Goal: Information Seeking & Learning: Learn about a topic

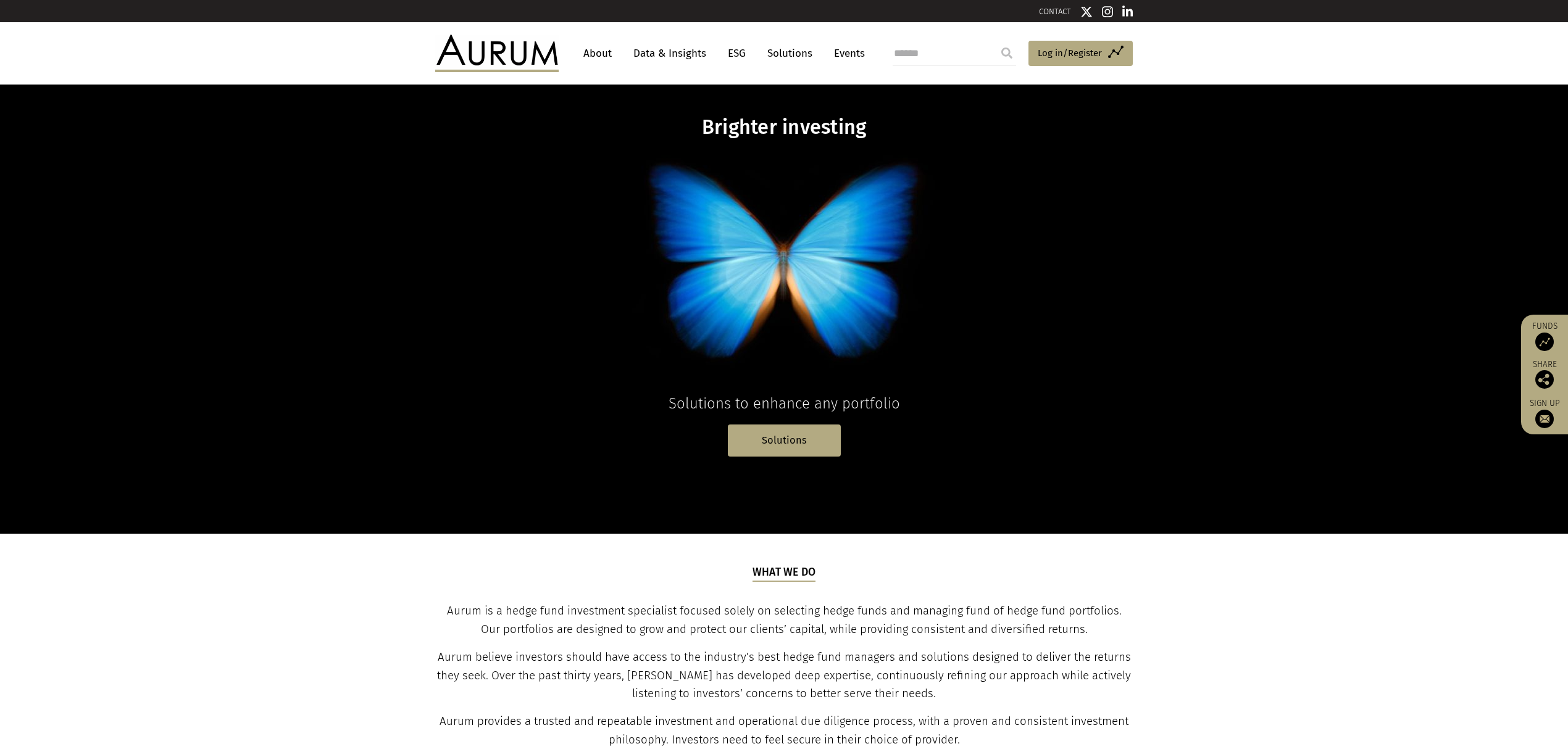
click at [838, 55] on link "Events" at bounding box center [846, 53] width 37 height 23
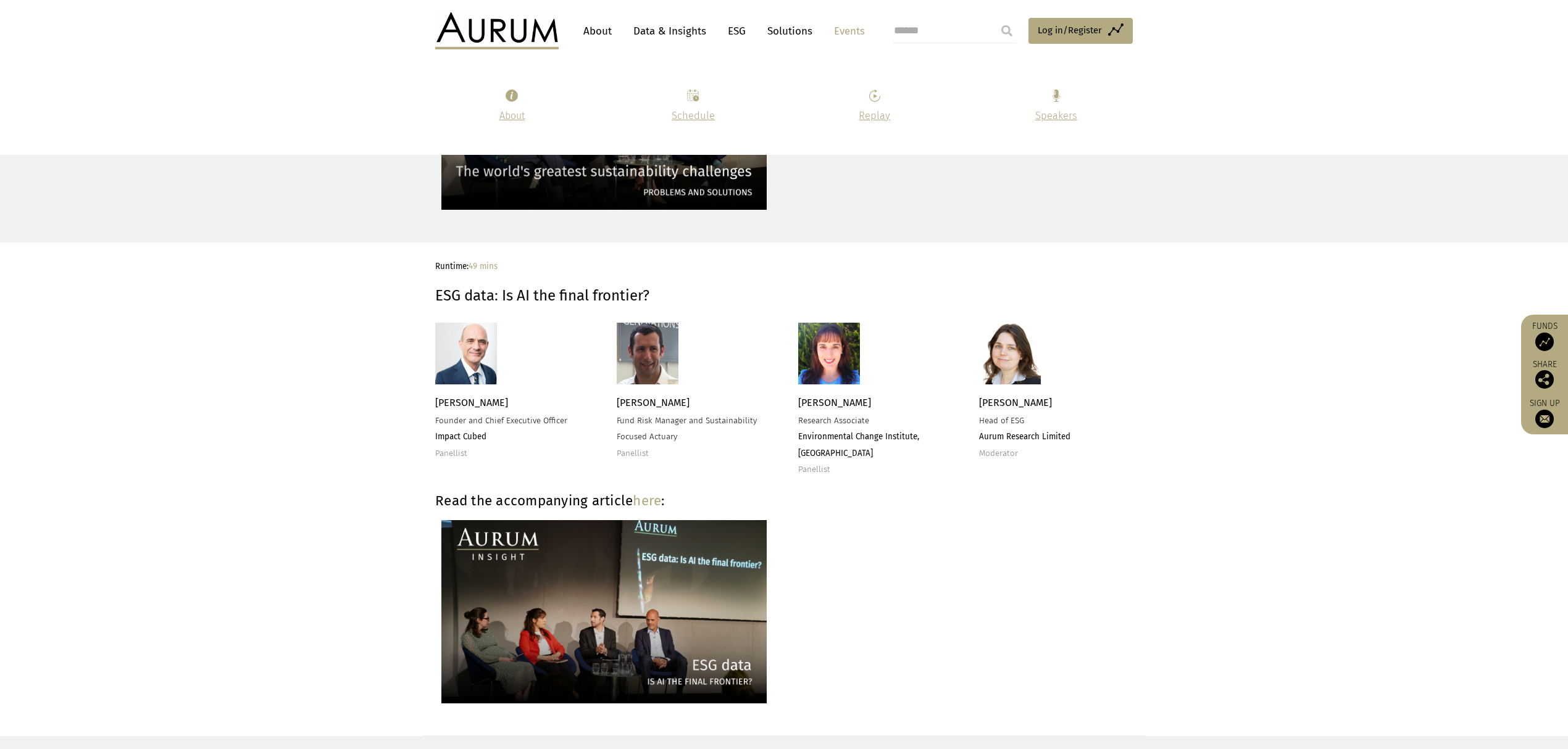
scroll to position [2879, 0]
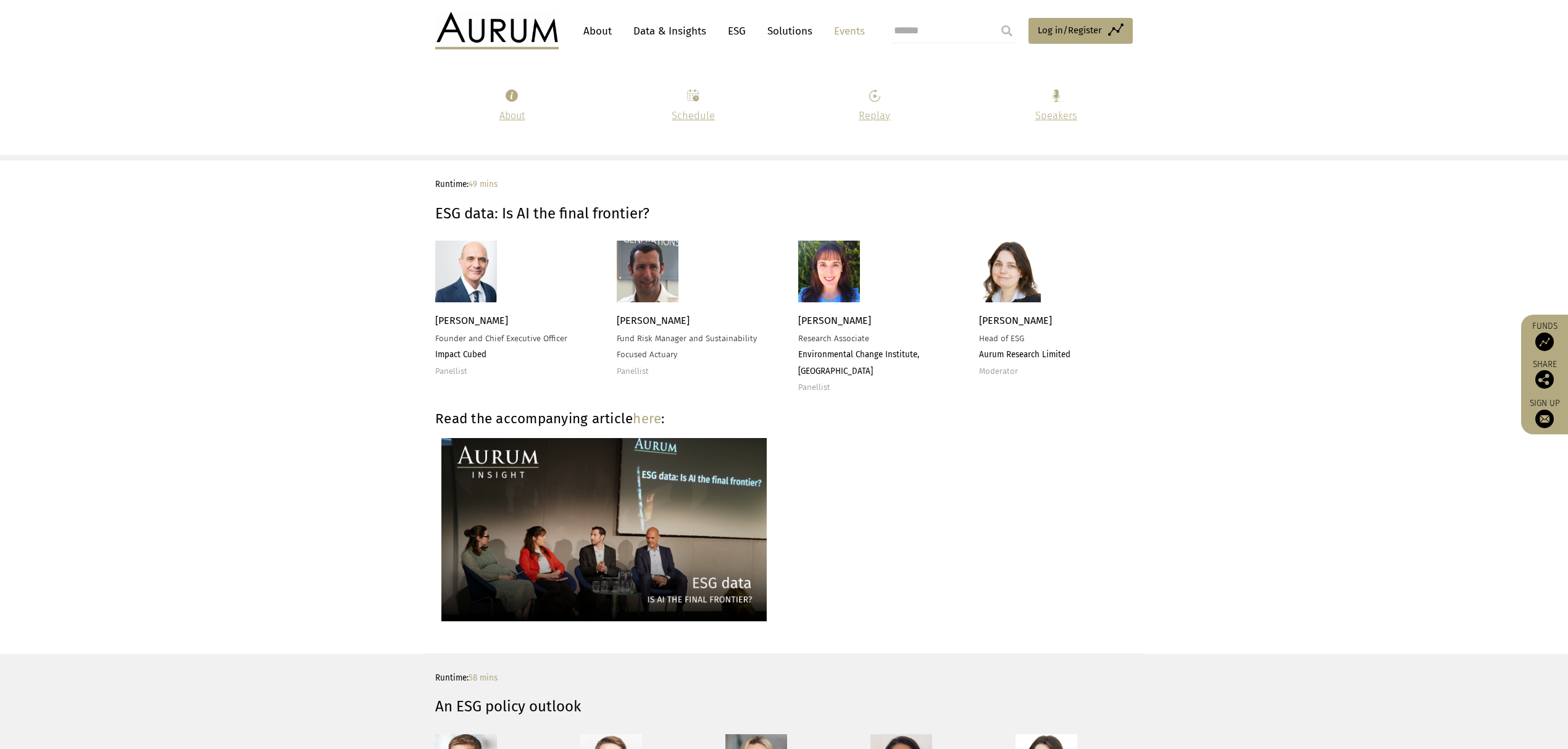
click at [464, 256] on img at bounding box center [466, 271] width 61 height 61
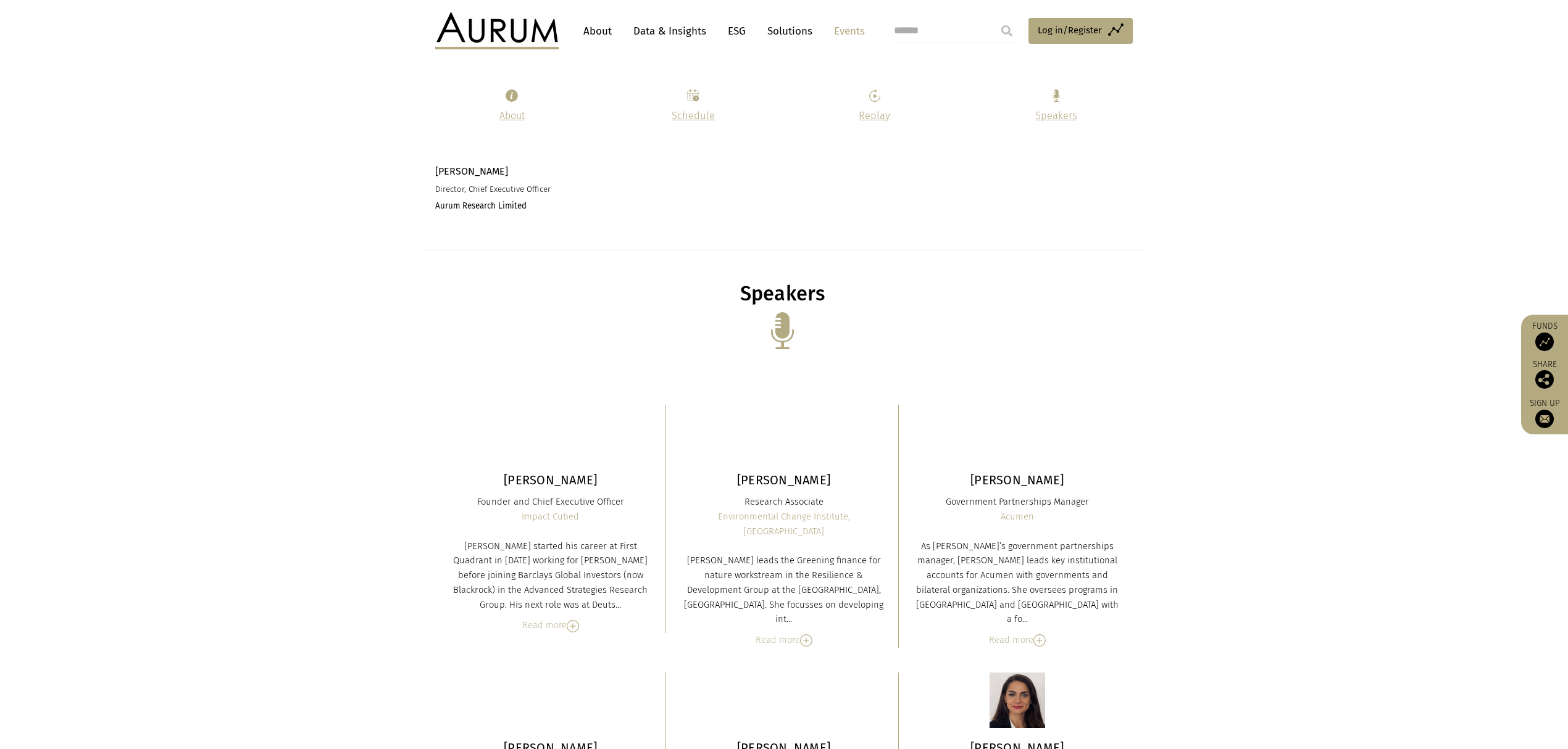
scroll to position [4030, 0]
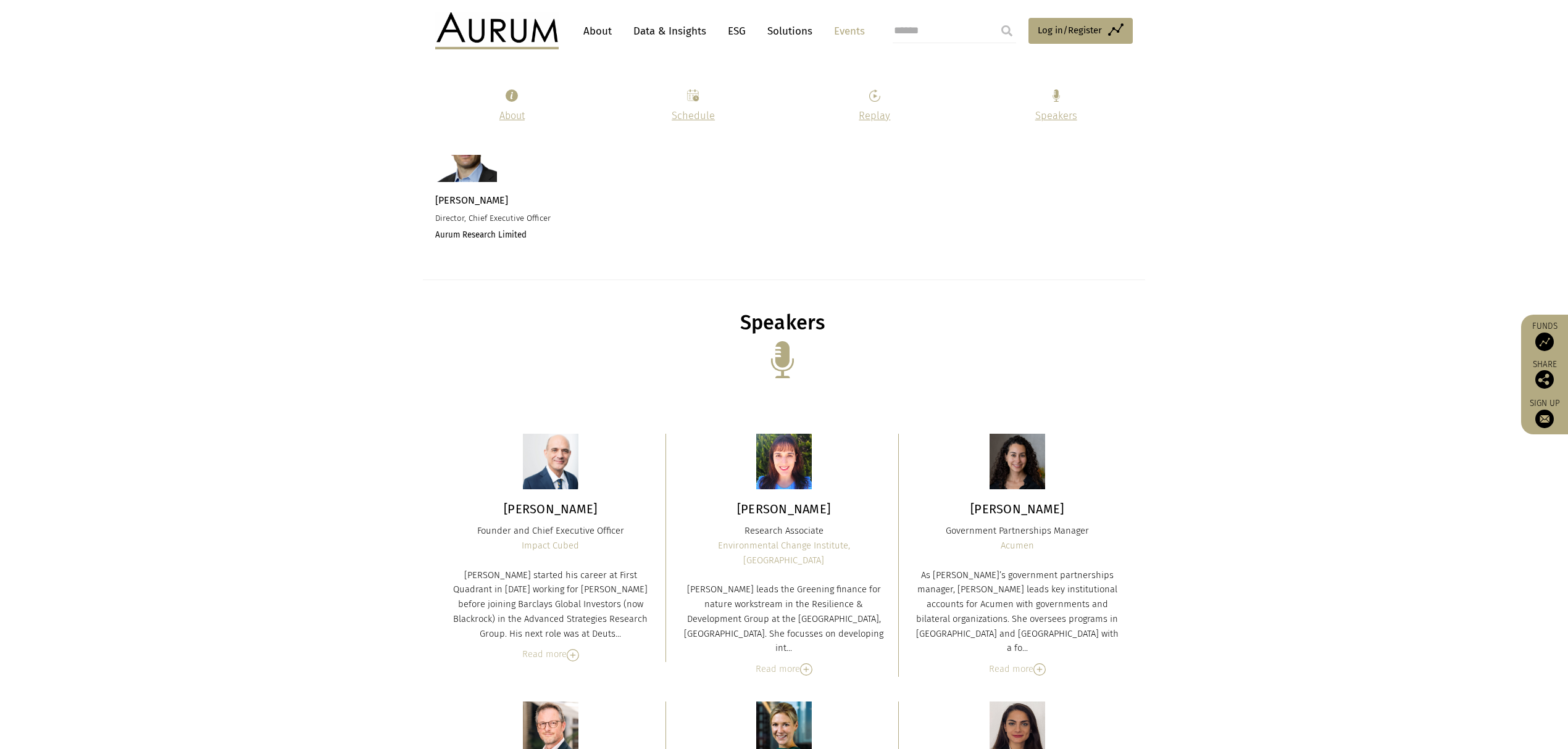
click at [155, 112] on section "About Schedule Replay Speakers" at bounding box center [784, 107] width 1568 height 96
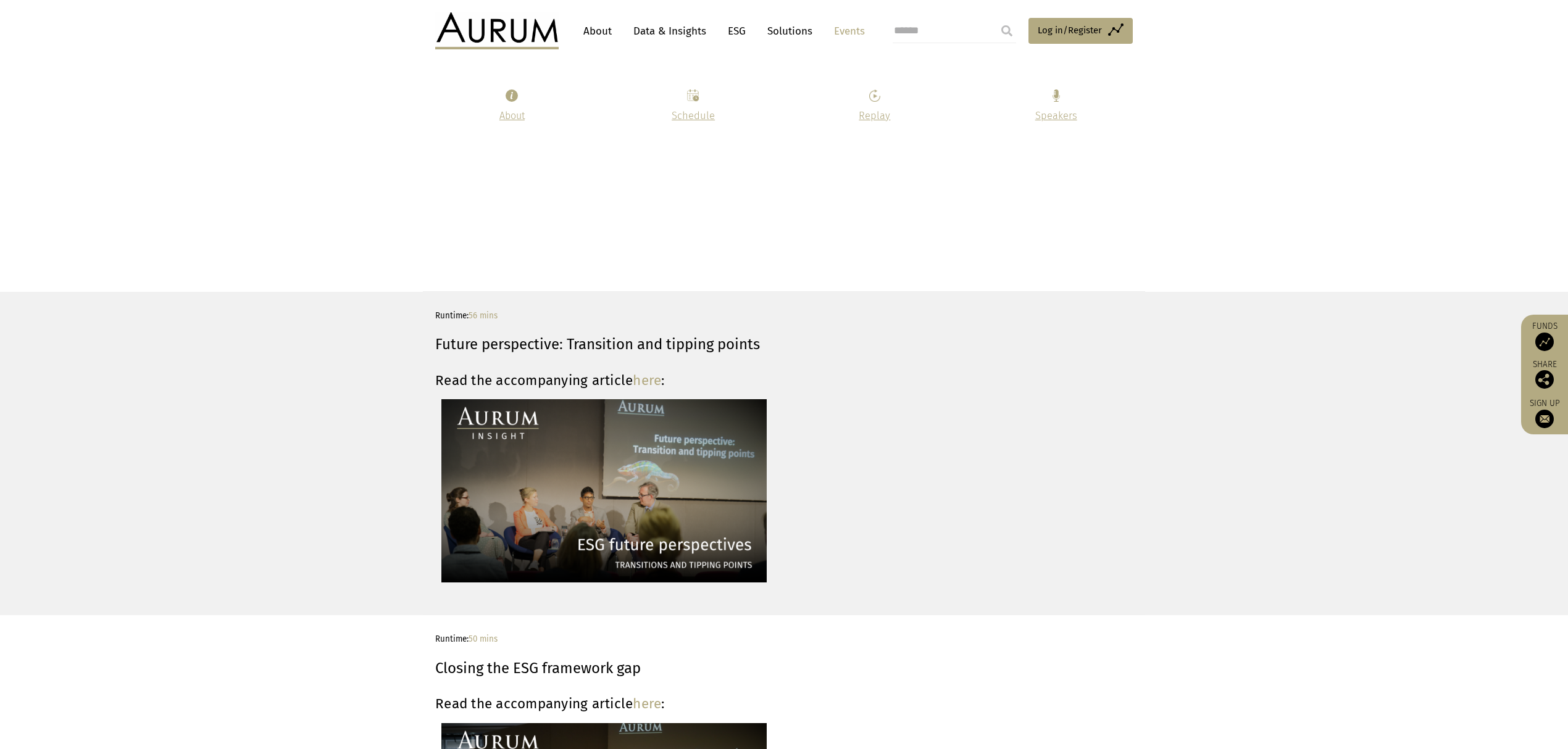
scroll to position [1316, 0]
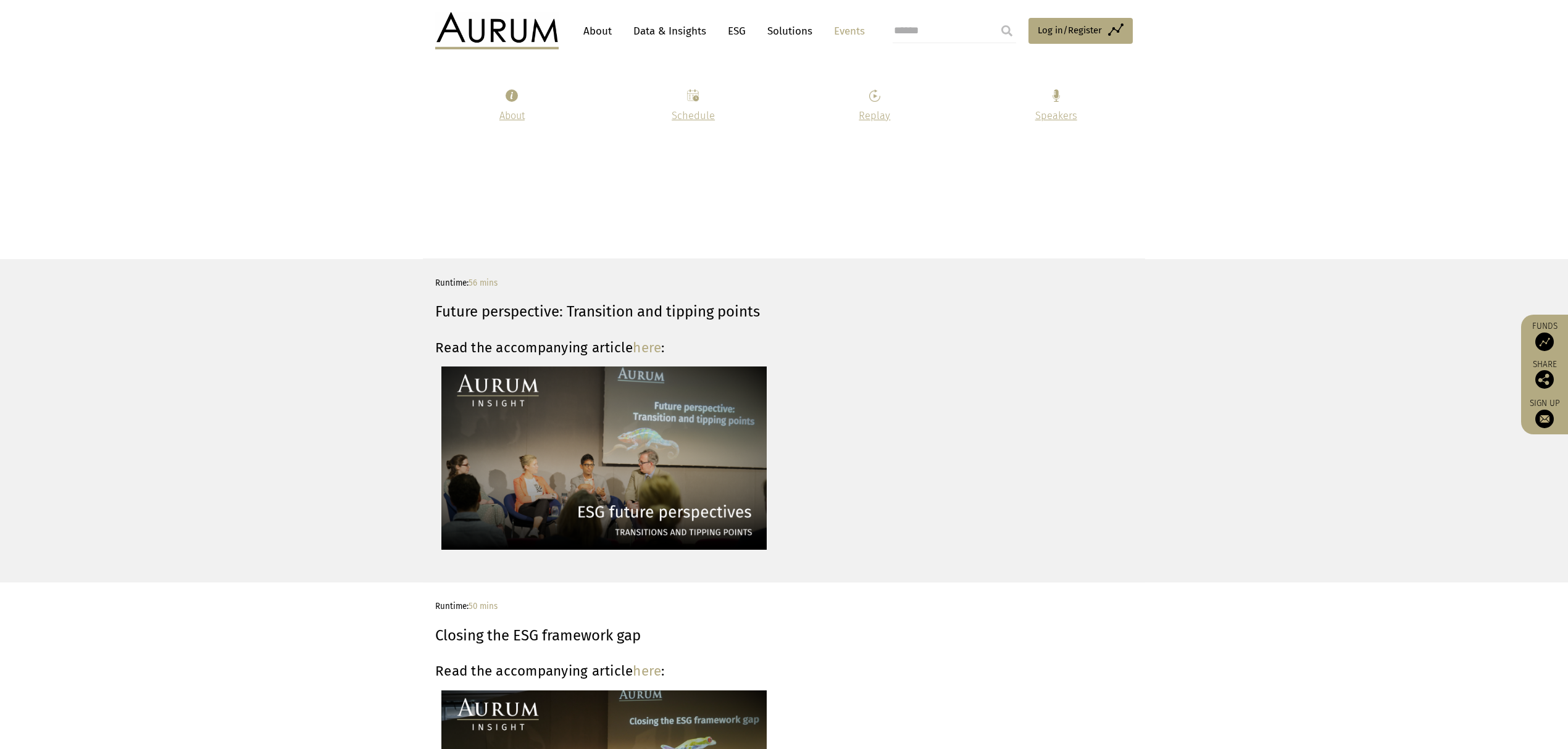
click at [644, 348] on link "here" at bounding box center [647, 347] width 29 height 17
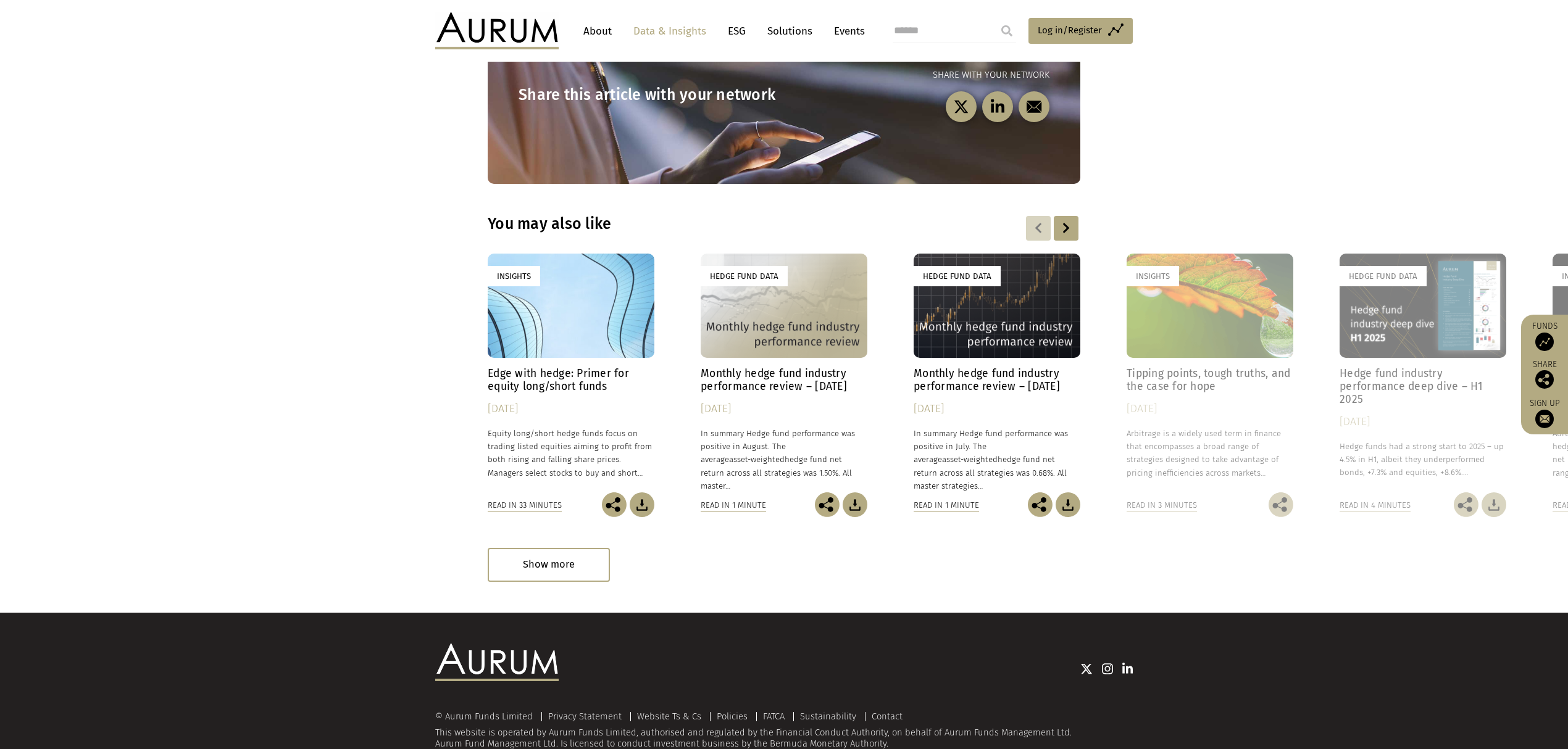
scroll to position [3230, 0]
